Goal: Transaction & Acquisition: Purchase product/service

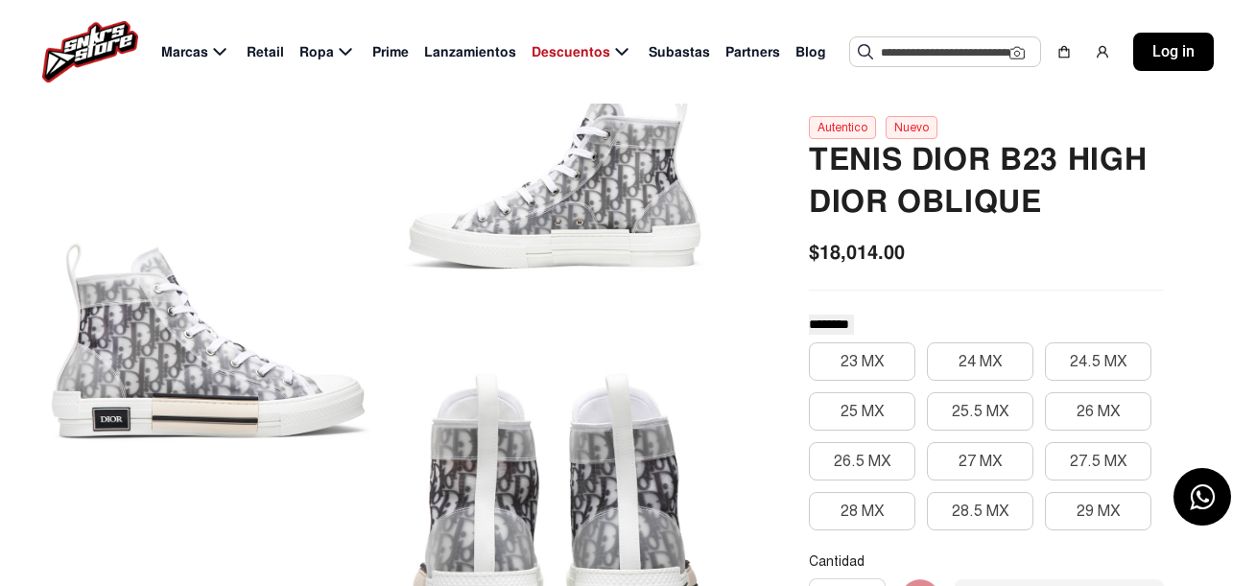
click at [937, 57] on input "text" at bounding box center [945, 51] width 129 height 29
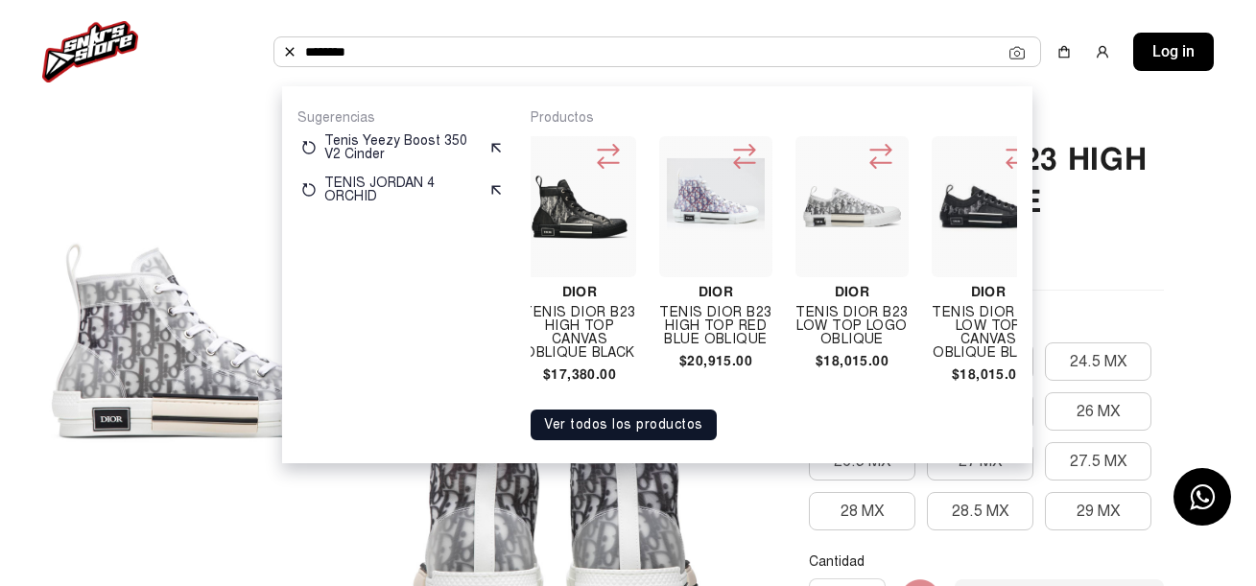
scroll to position [0, 557]
type input "********"
click at [875, 284] on div "Dior Tenis Dior B23 Low Top Logo Oblique $18,015.00" at bounding box center [850, 255] width 113 height 239
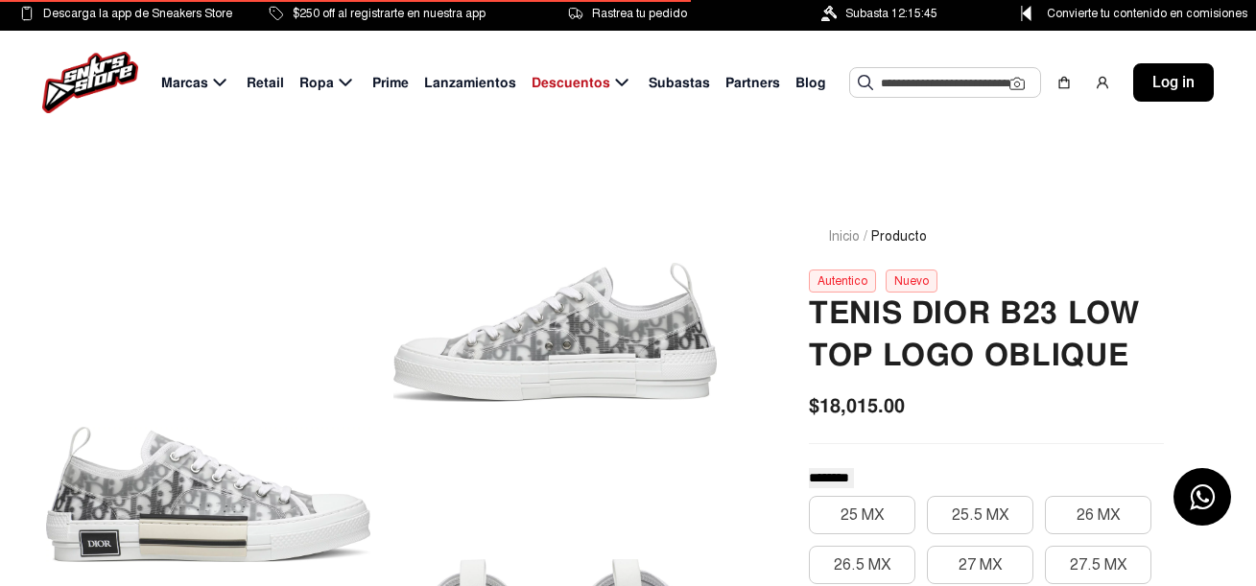
click at [931, 345] on h2 "Tenis Dior B23 Low Top Logo Oblique" at bounding box center [986, 335] width 355 height 84
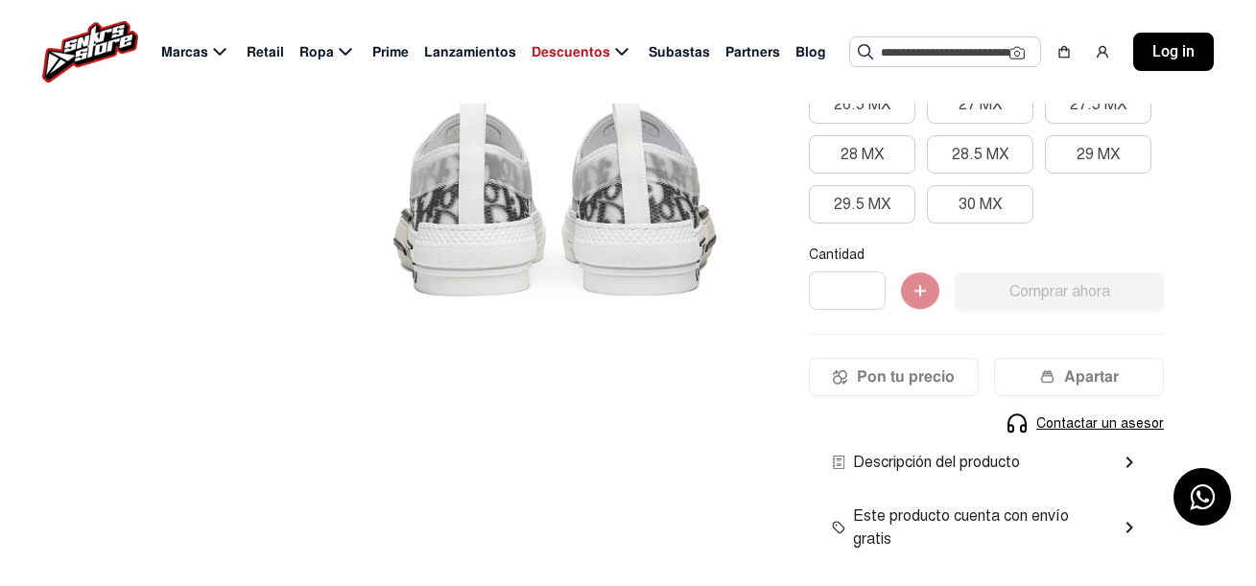
scroll to position [499, 0]
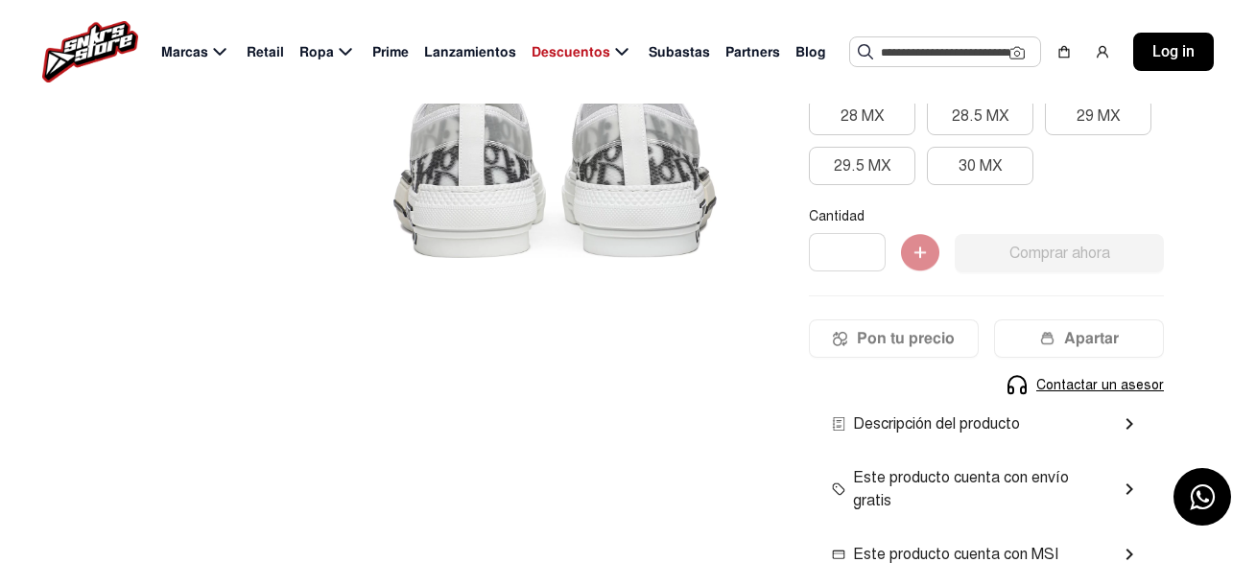
click at [991, 274] on div "Cantidad * Comprar ahora Pon tu precio Apartar Contactar un asesor Producto Ago…" at bounding box center [986, 302] width 355 height 189
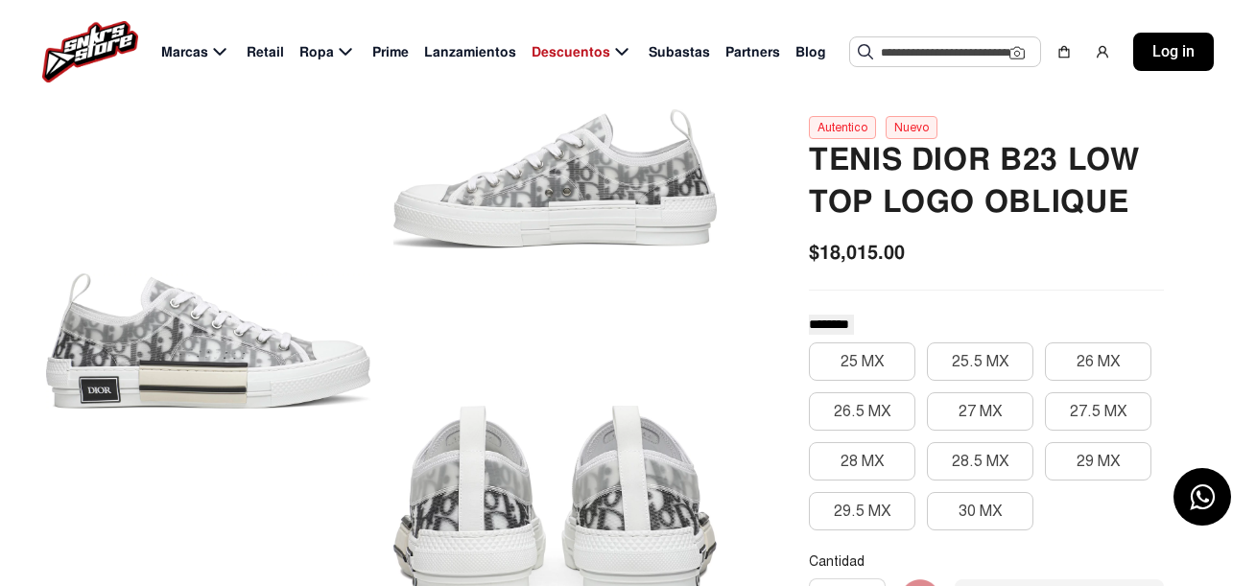
scroll to position [38, 0]
